Goal: Task Accomplishment & Management: Manage account settings

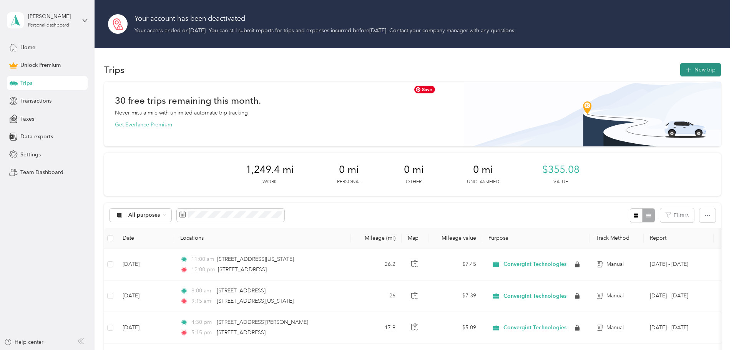
click at [564, 65] on button "New trip" at bounding box center [700, 69] width 41 height 13
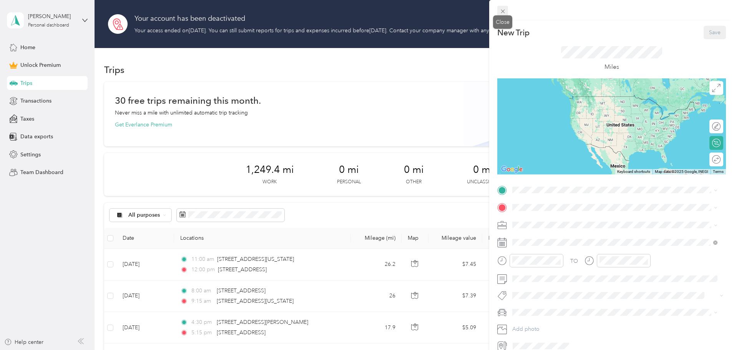
click at [503, 14] on icon at bounding box center [502, 11] width 7 height 7
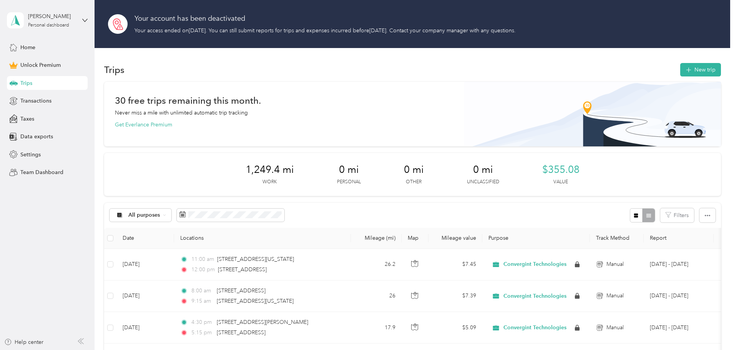
click at [86, 17] on div "[PERSON_NAME] Personal dashboard" at bounding box center [47, 20] width 81 height 27
click at [34, 70] on div "You’re signed in as [PERSON_NAME][EMAIL_ADDRESS][PERSON_NAME][DOMAIN_NAME] Log …" at bounding box center [131, 53] width 249 height 43
click at [84, 19] on icon at bounding box center [84, 20] width 5 height 5
click at [50, 68] on div "You’re signed in as [PERSON_NAME][EMAIL_ADDRESS][PERSON_NAME][DOMAIN_NAME] Log …" at bounding box center [131, 53] width 249 height 43
click at [81, 19] on div "[PERSON_NAME] Personal dashboard" at bounding box center [47, 20] width 81 height 27
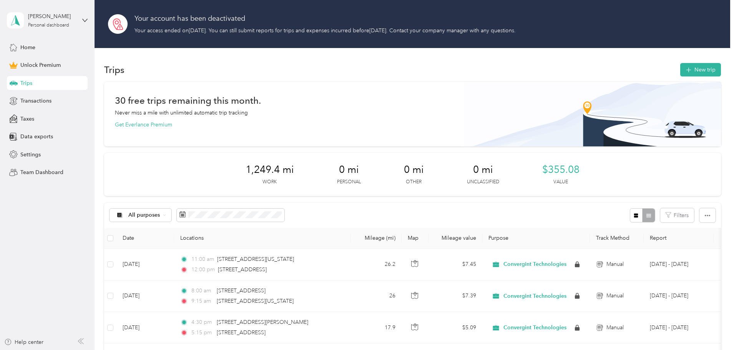
click at [35, 62] on div "Log out" at bounding box center [29, 63] width 30 height 8
